Goal: Book appointment/travel/reservation

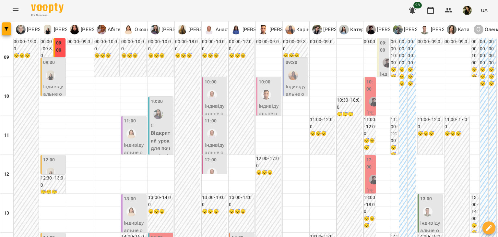
type input "**********"
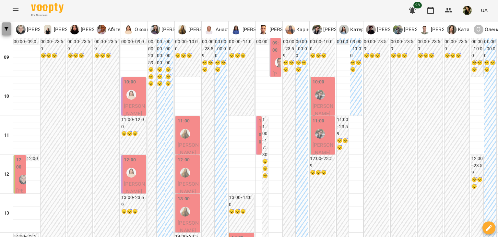
click at [6, 25] on button "button" at bounding box center [6, 28] width 9 height 13
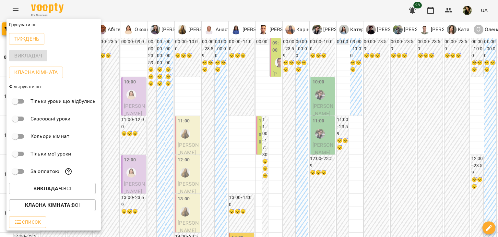
click at [323, 213] on div at bounding box center [249, 118] width 498 height 237
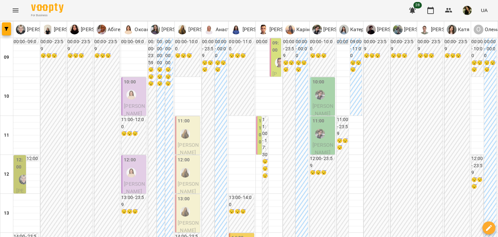
click at [272, 70] on p "[PERSON_NAME]" at bounding box center [275, 96] width 7 height 53
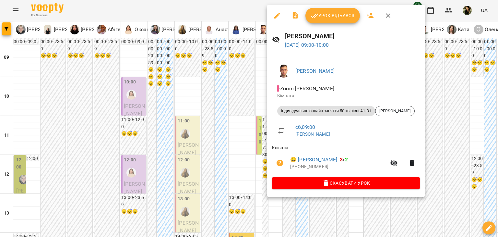
click at [255, 89] on div at bounding box center [249, 118] width 498 height 237
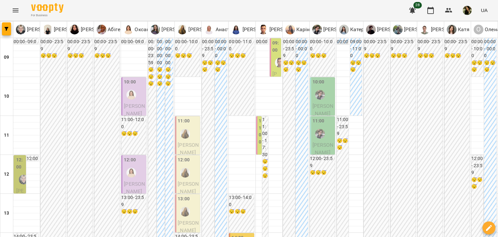
click at [259, 150] on div at bounding box center [266, 154] width 15 height 15
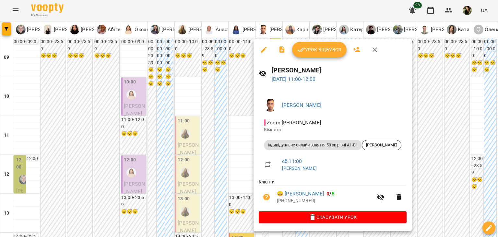
click at [237, 142] on div at bounding box center [249, 118] width 498 height 237
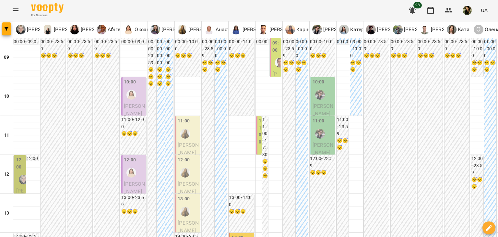
scroll to position [291, 0]
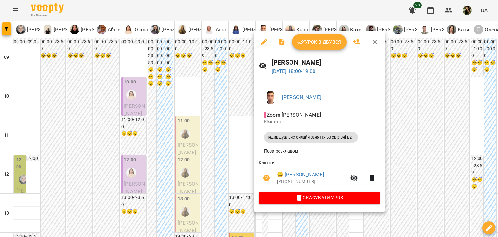
click at [215, 136] on div at bounding box center [249, 118] width 498 height 237
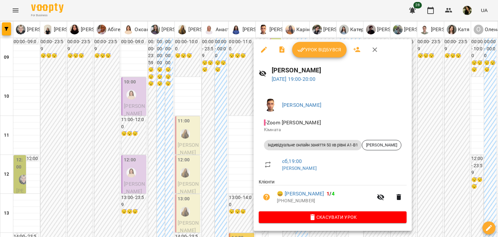
click at [213, 141] on div at bounding box center [249, 118] width 498 height 237
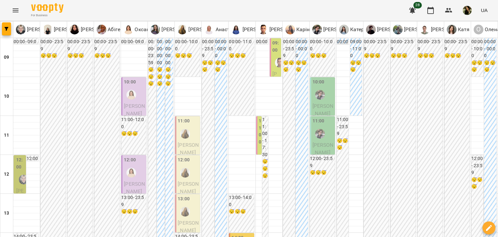
scroll to position [0, 0]
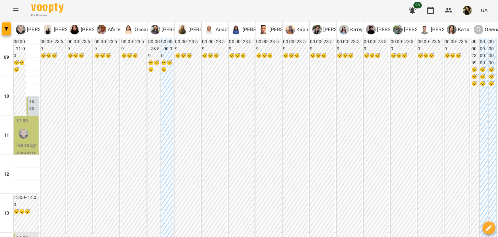
click at [33, 108] on label "10:30" at bounding box center [33, 105] width 8 height 14
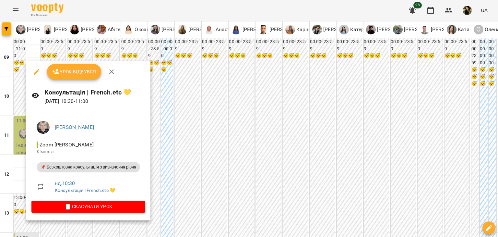
click at [261, 124] on div at bounding box center [249, 118] width 498 height 237
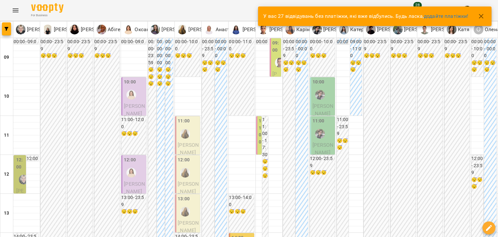
drag, startPoint x: 383, startPoint y: 92, endPoint x: 366, endPoint y: 92, distance: 17.2
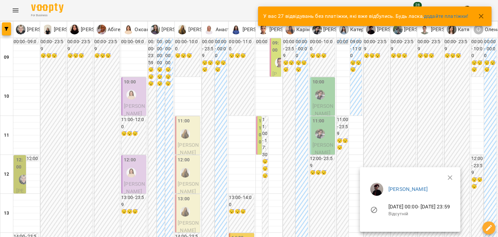
click at [455, 178] on ul "[PERSON_NAME] [DATE] 00:00 - [DATE] 23:59 Відсутній" at bounding box center [410, 200] width 90 height 46
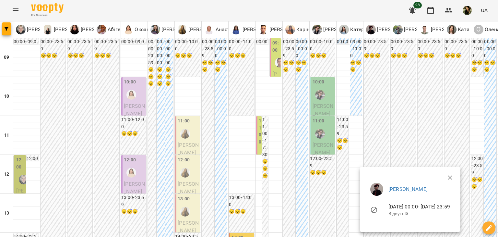
click at [455, 178] on ul "[PERSON_NAME] [DATE] 00:00 - [DATE] 23:59 Відсутній" at bounding box center [410, 200] width 90 height 46
click at [452, 177] on icon "button" at bounding box center [450, 177] width 5 height 5
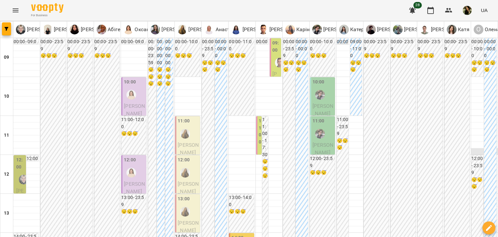
click at [472, 149] on div at bounding box center [484, 151] width 27 height 6
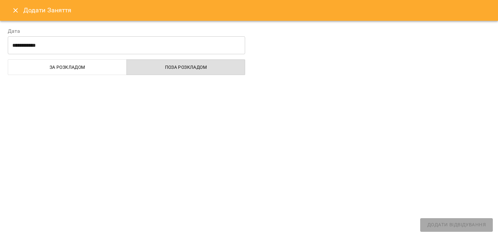
select select
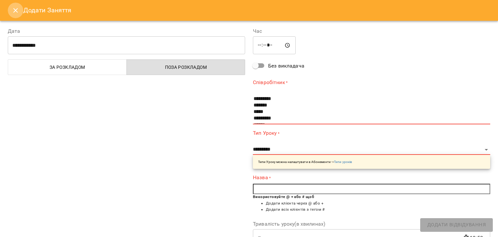
click at [15, 9] on icon "Close" at bounding box center [16, 10] width 8 height 8
